Goal: Task Accomplishment & Management: Use online tool/utility

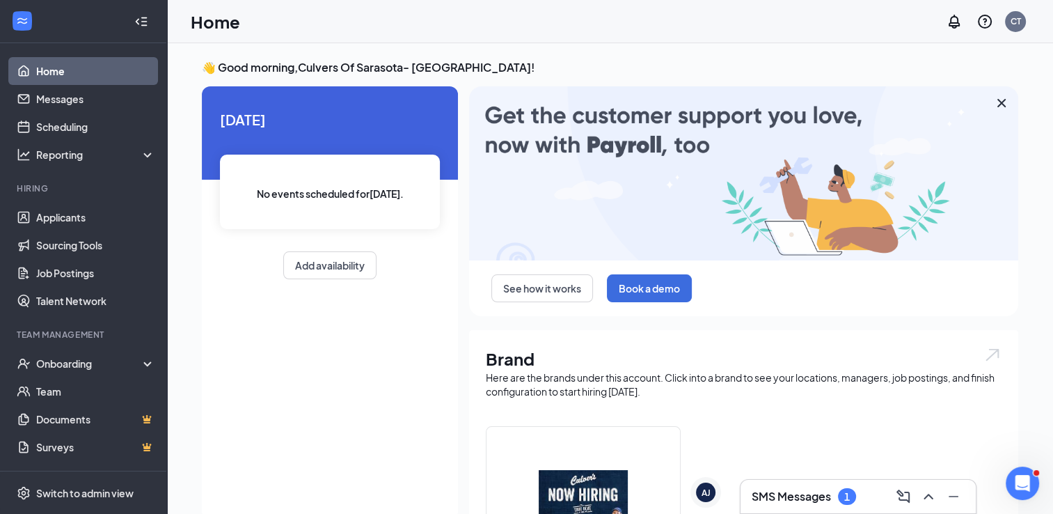
click at [791, 500] on h3 "SMS Messages" at bounding box center [791, 496] width 79 height 15
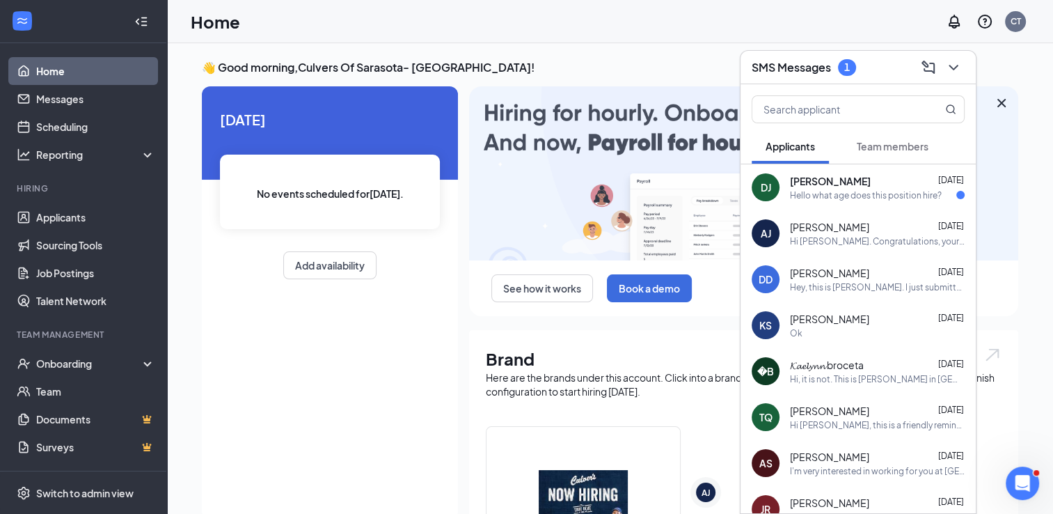
click at [913, 175] on div "[PERSON_NAME] [DATE]" at bounding box center [877, 181] width 175 height 14
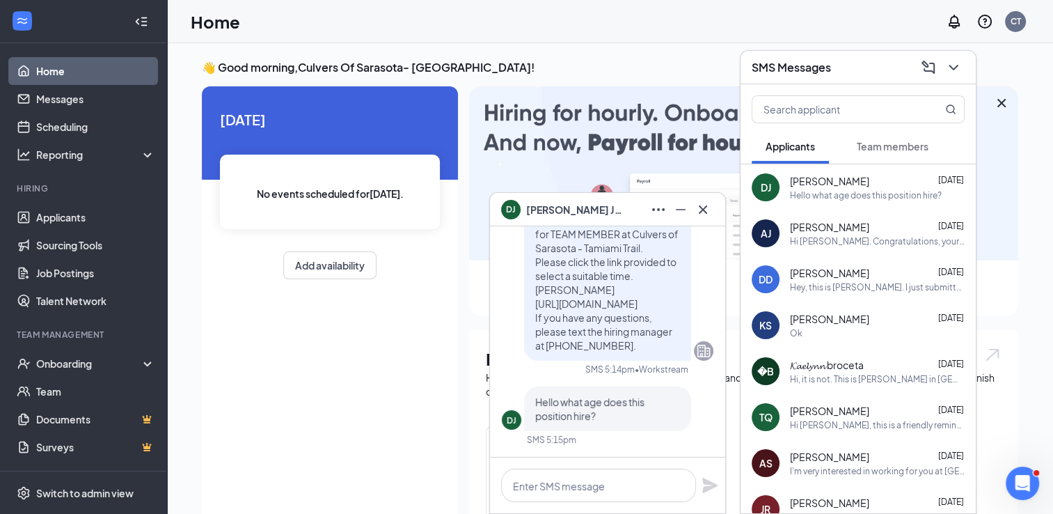
click at [618, 210] on div "[PERSON_NAME]" at bounding box center [607, 209] width 213 height 22
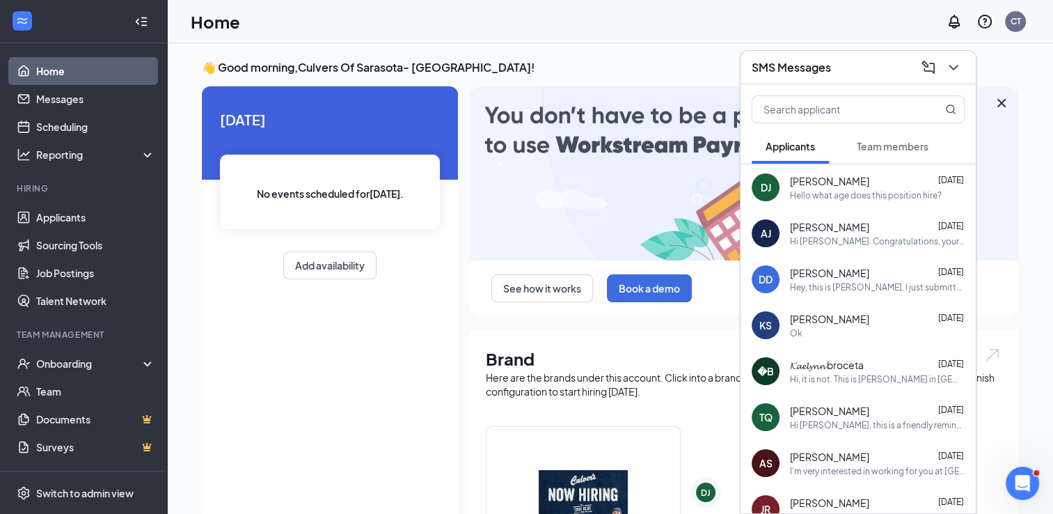
click at [842, 59] on div "SMS Messages" at bounding box center [858, 67] width 213 height 22
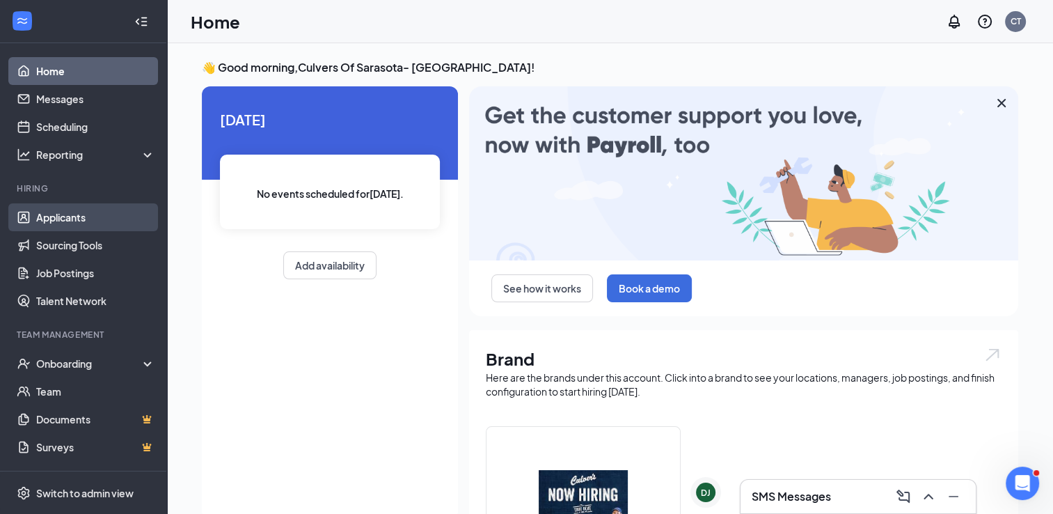
click at [81, 213] on link "Applicants" at bounding box center [95, 217] width 119 height 28
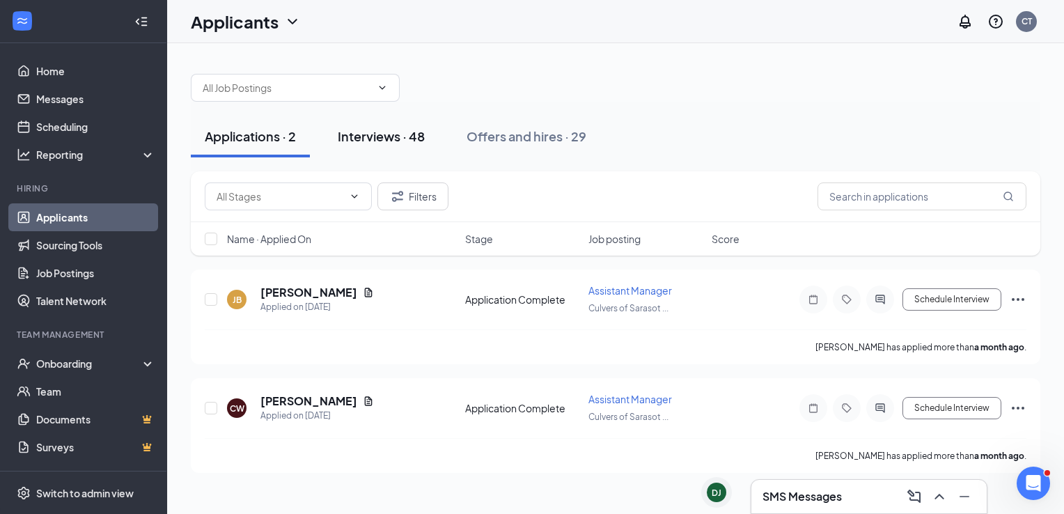
click at [369, 143] on div "Interviews · 48" at bounding box center [381, 135] width 87 height 17
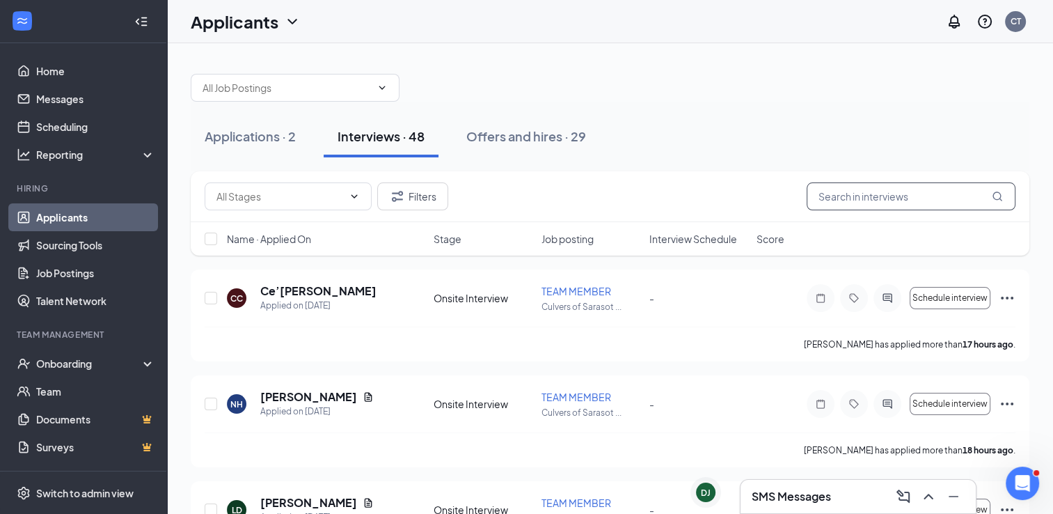
click at [919, 191] on input "text" at bounding box center [911, 196] width 209 height 28
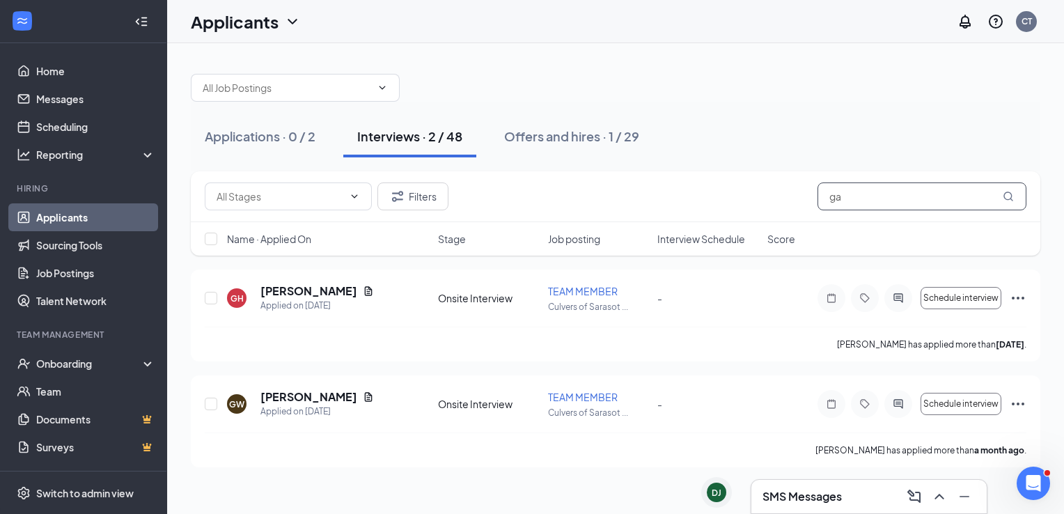
type input "g"
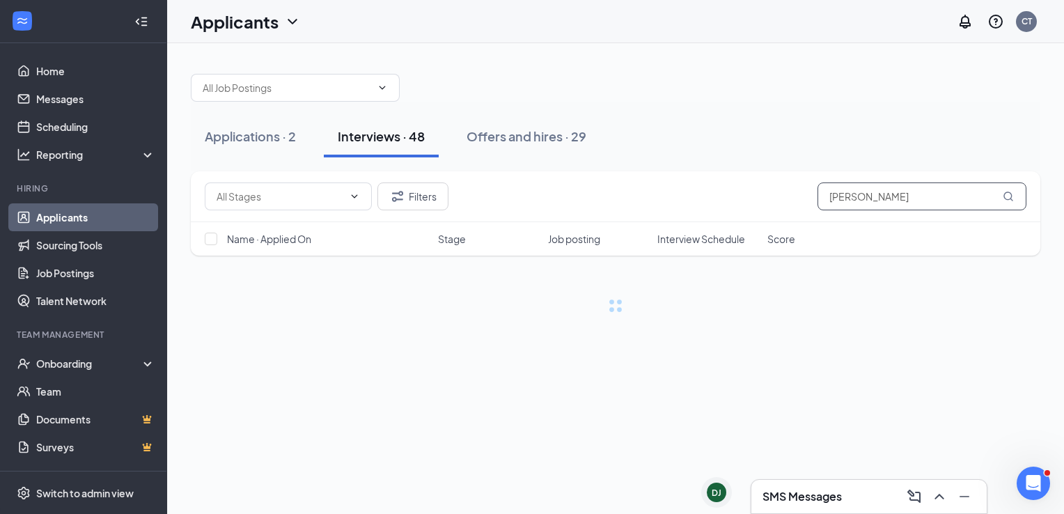
type input "[PERSON_NAME]"
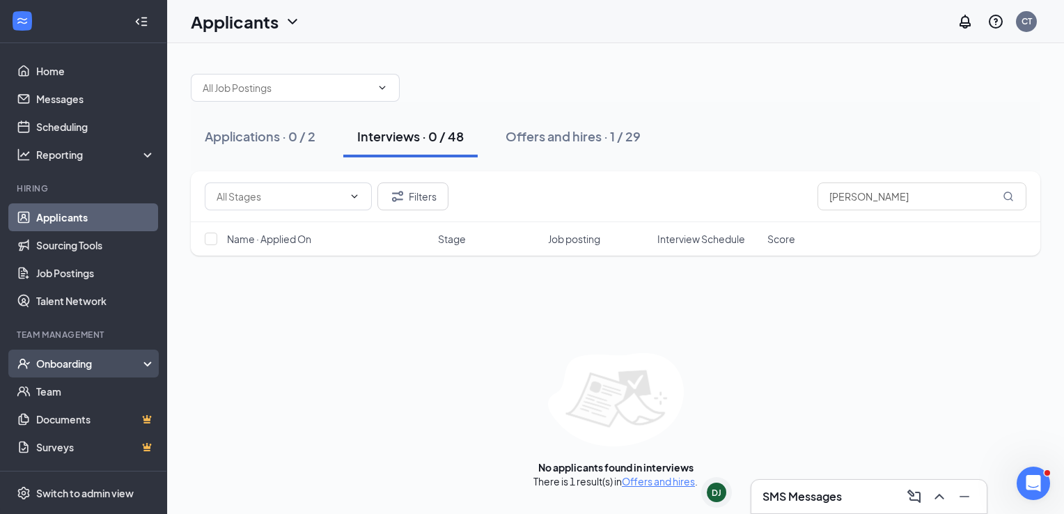
click at [66, 368] on div "Onboarding" at bounding box center [89, 363] width 107 height 14
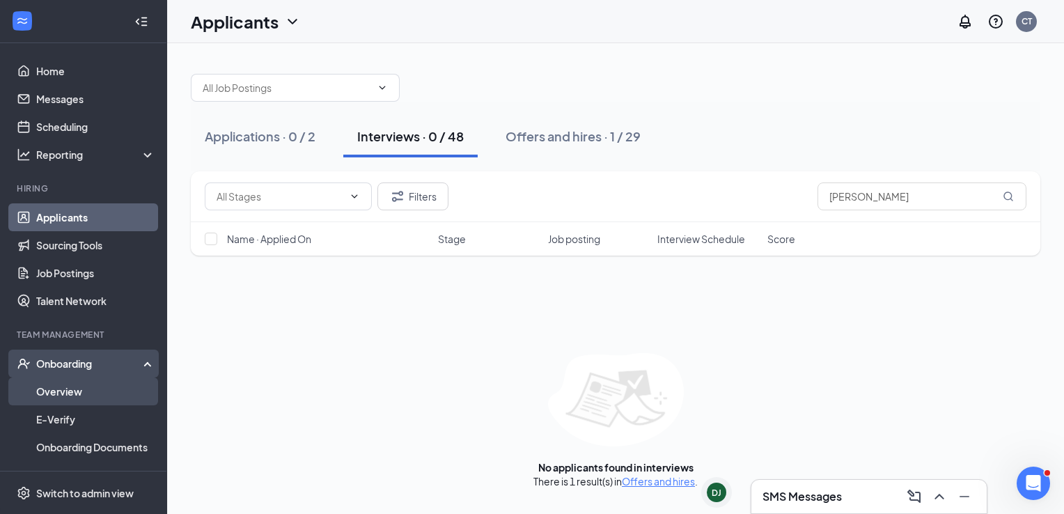
click at [62, 389] on link "Overview" at bounding box center [95, 391] width 119 height 28
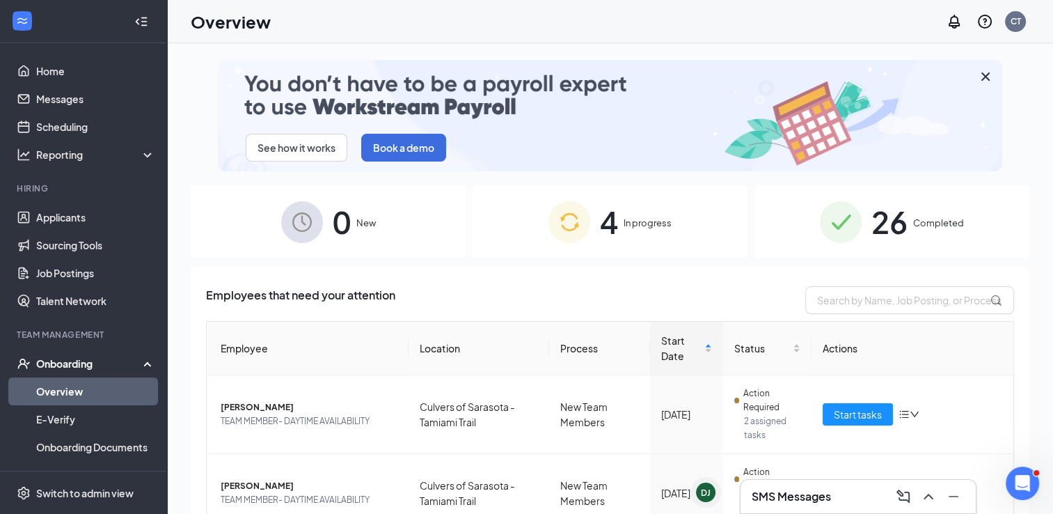
click at [637, 246] on div "4 In progress" at bounding box center [610, 221] width 275 height 73
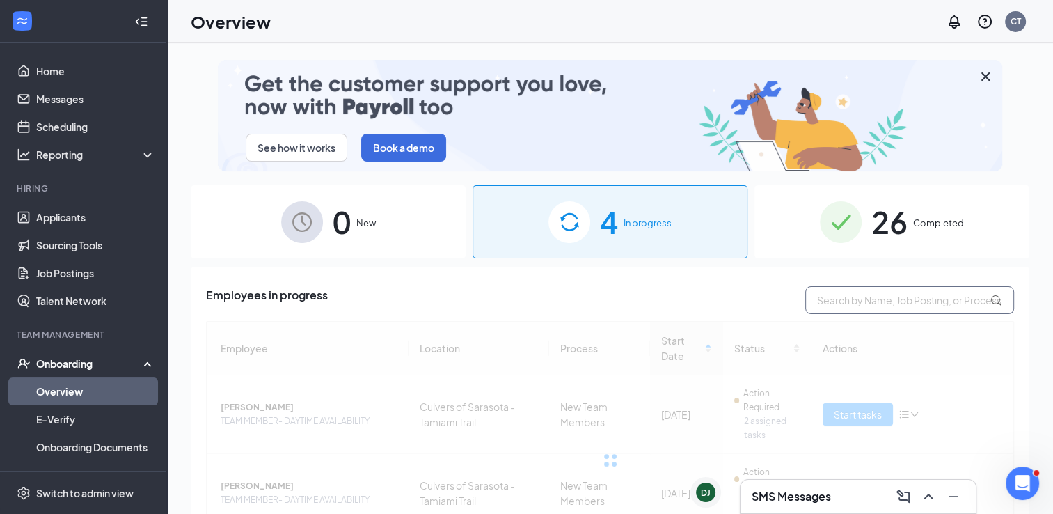
click at [829, 304] on input "text" at bounding box center [910, 300] width 209 height 28
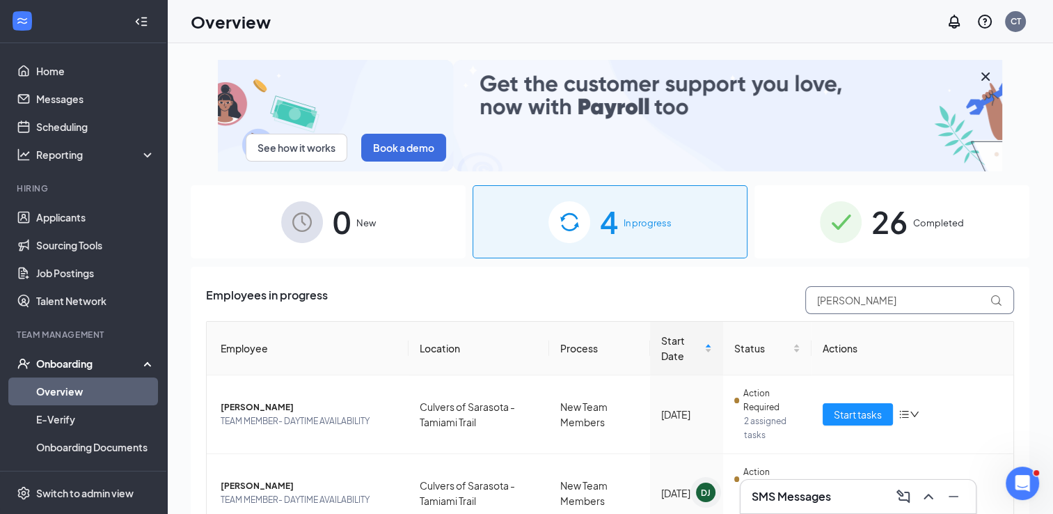
type input "[PERSON_NAME]"
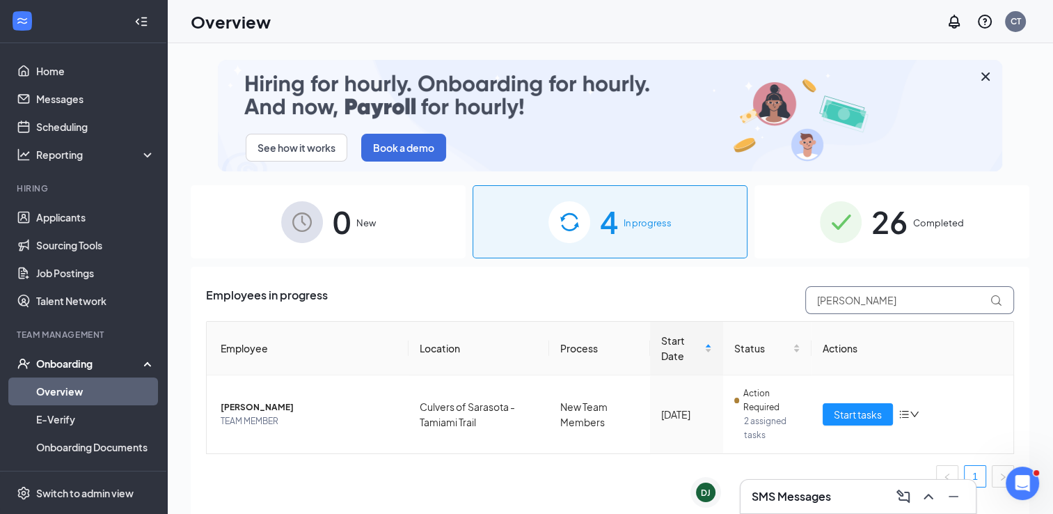
scroll to position [54, 0]
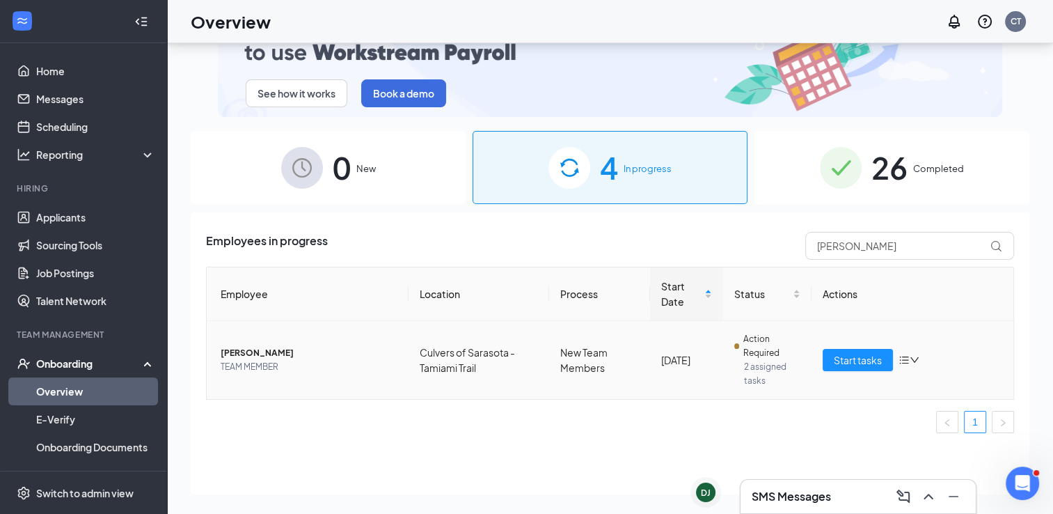
click at [260, 352] on span "[PERSON_NAME]" at bounding box center [309, 353] width 177 height 14
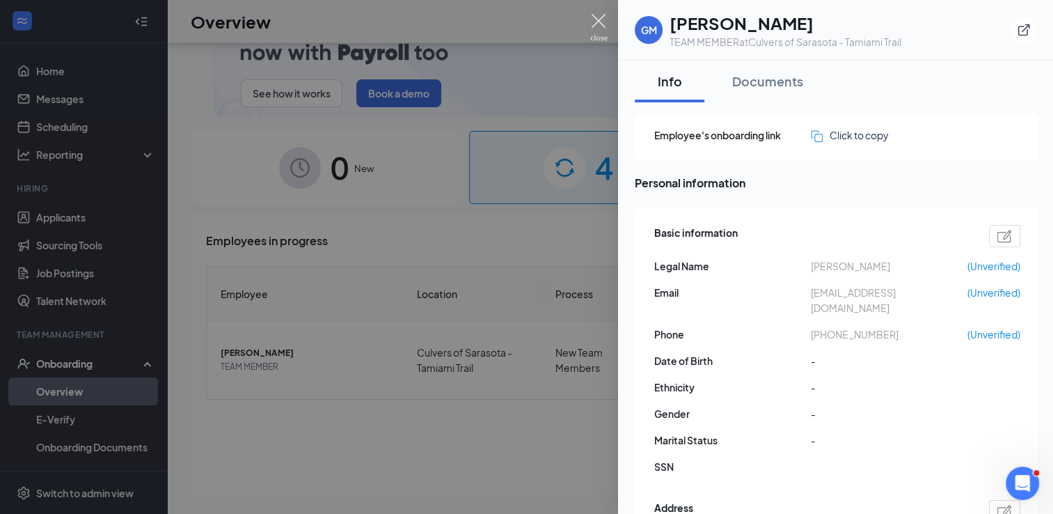
click at [598, 31] on img at bounding box center [598, 27] width 17 height 27
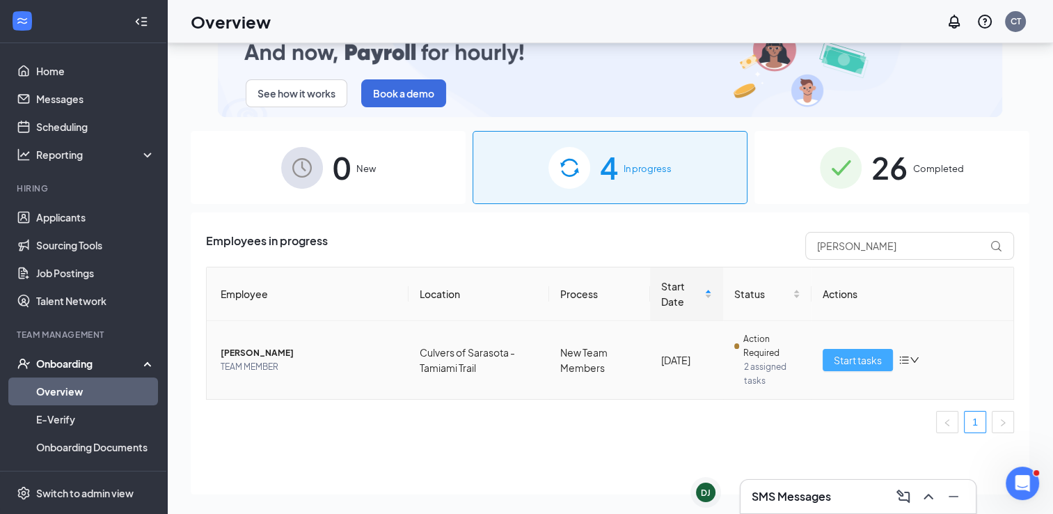
click at [847, 354] on span "Start tasks" at bounding box center [858, 359] width 48 height 15
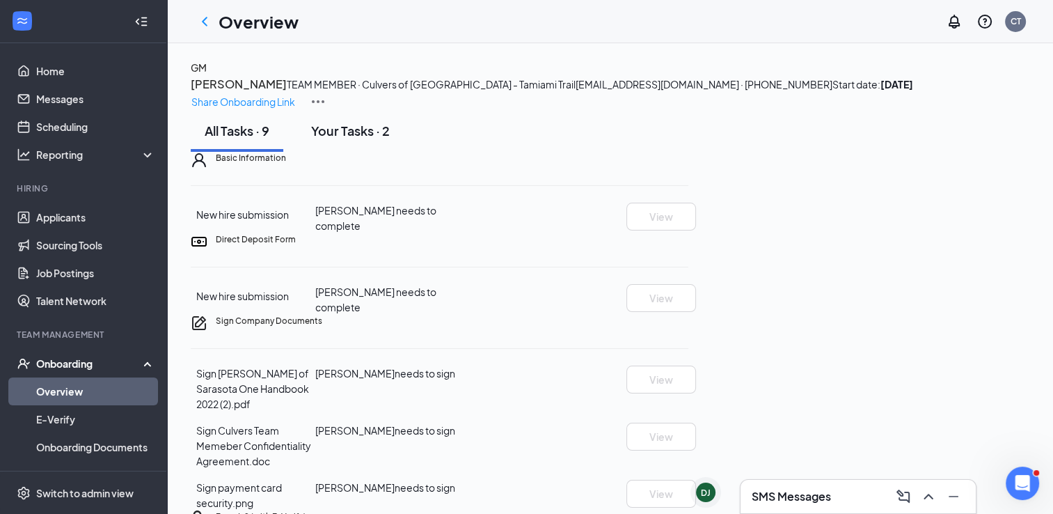
click at [332, 139] on div "Your Tasks · 2" at bounding box center [350, 130] width 79 height 17
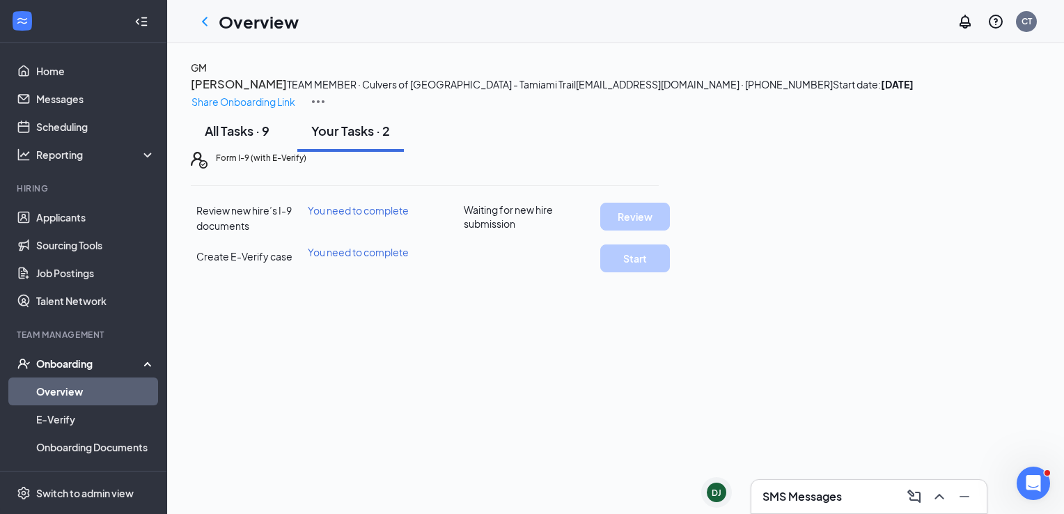
click at [223, 152] on button "All Tasks · 9" at bounding box center [237, 131] width 93 height 42
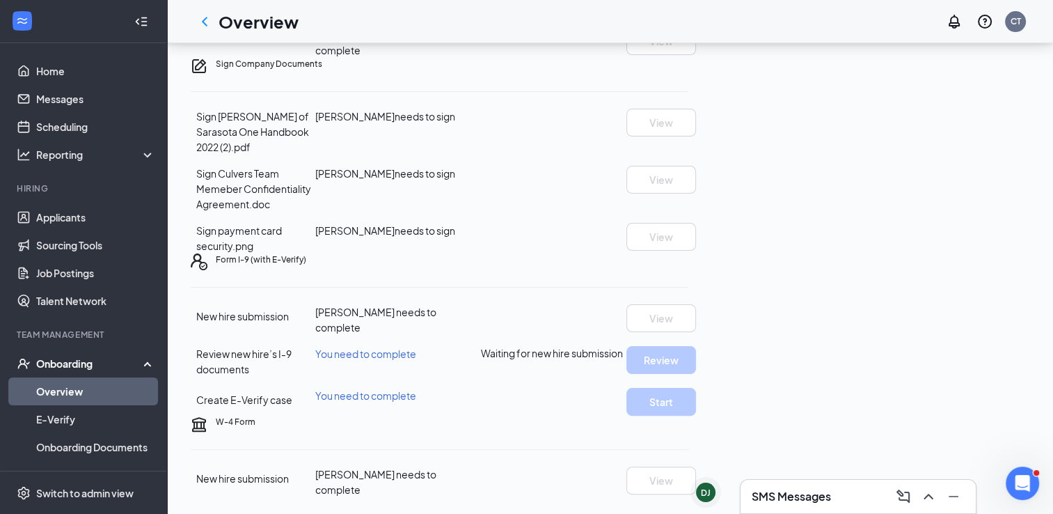
scroll to position [425, 0]
click at [47, 67] on link "Home" at bounding box center [95, 71] width 119 height 28
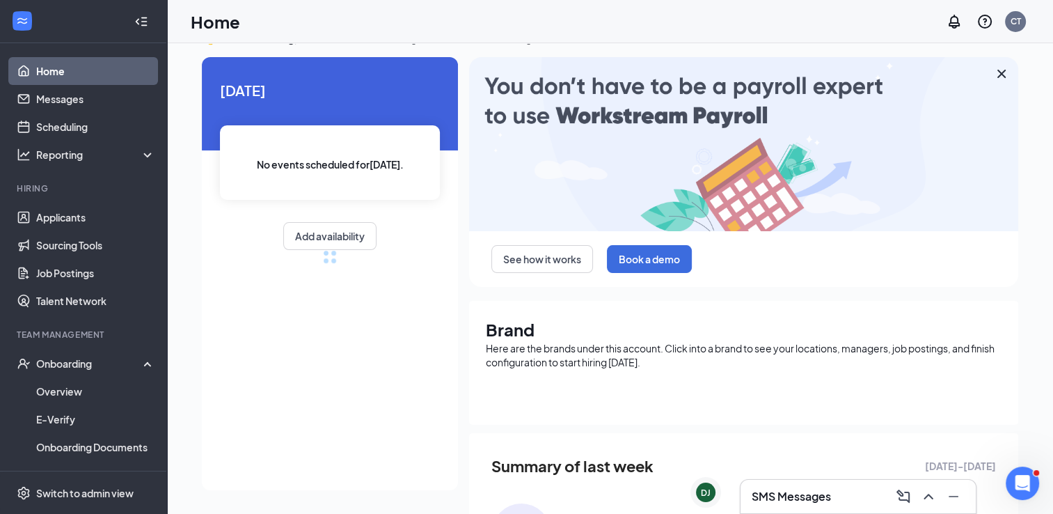
scroll to position [409, 0]
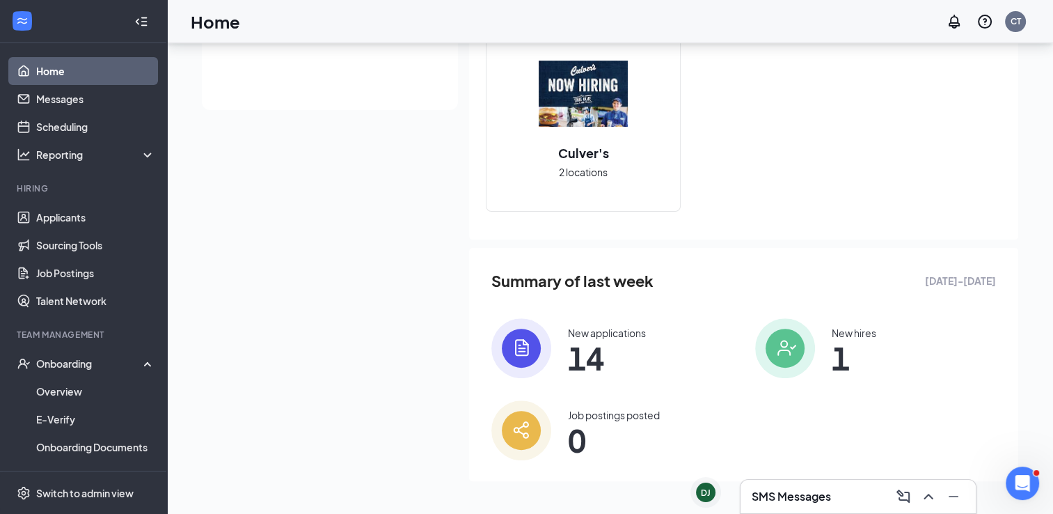
click at [63, 63] on link "Home" at bounding box center [95, 71] width 119 height 28
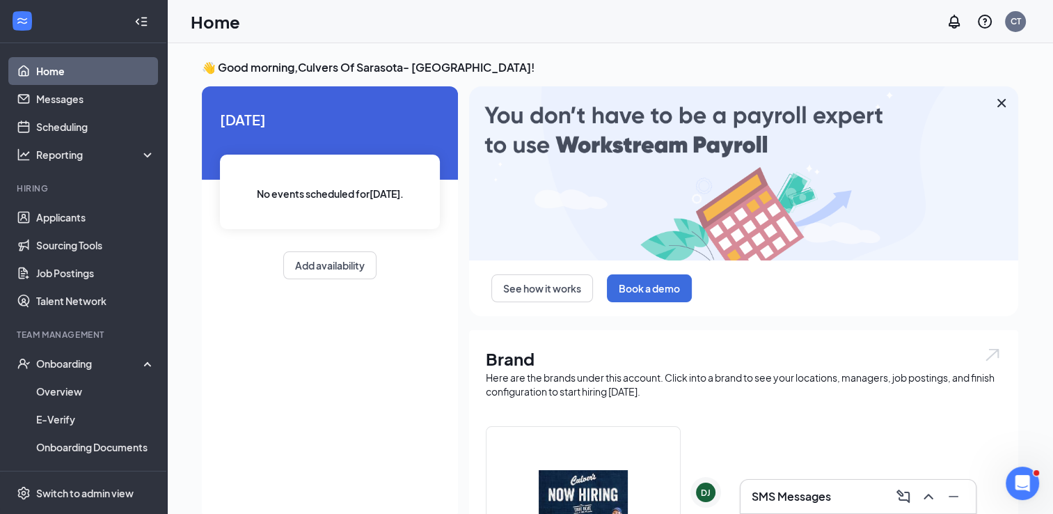
click at [107, 61] on link "Home" at bounding box center [95, 71] width 119 height 28
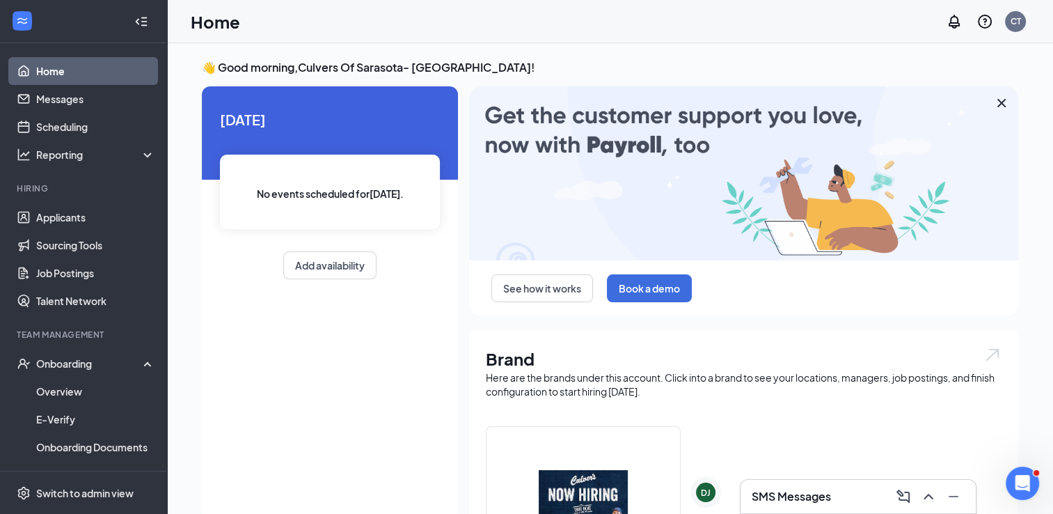
click at [93, 71] on link "Home" at bounding box center [95, 71] width 119 height 28
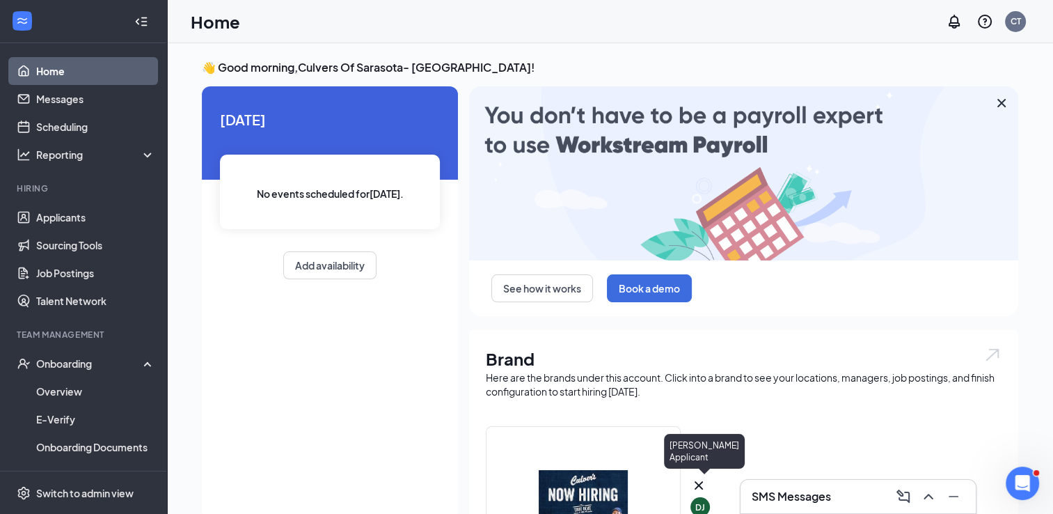
click at [705, 501] on div "DJ" at bounding box center [701, 507] width 10 height 12
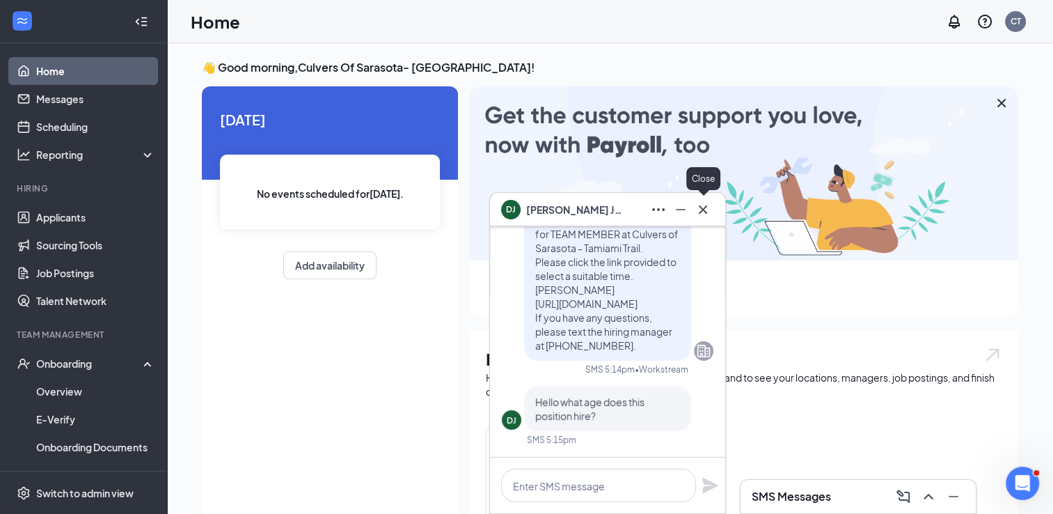
click at [709, 203] on icon "Cross" at bounding box center [703, 209] width 17 height 17
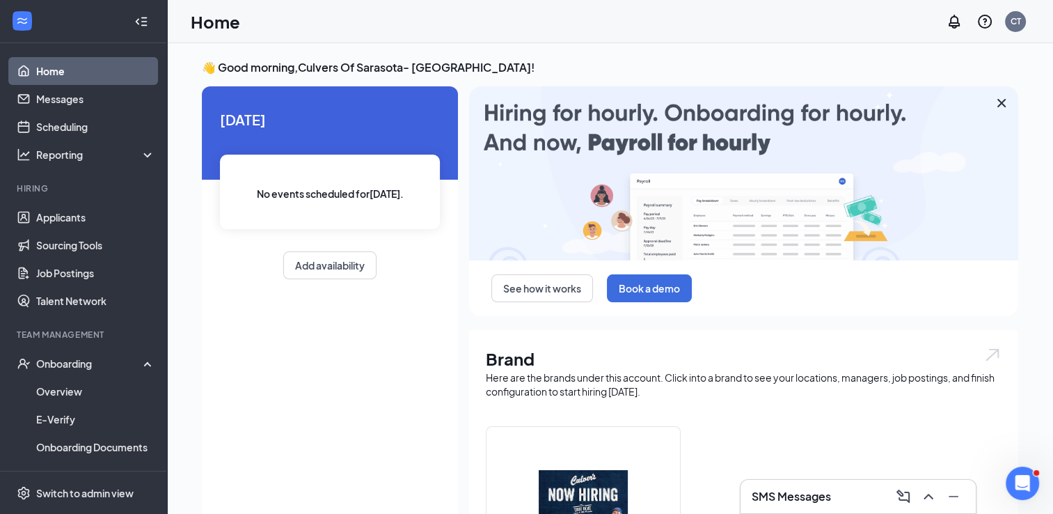
click at [57, 84] on link "Home" at bounding box center [95, 71] width 119 height 28
